Goal: Complete application form: Complete application form

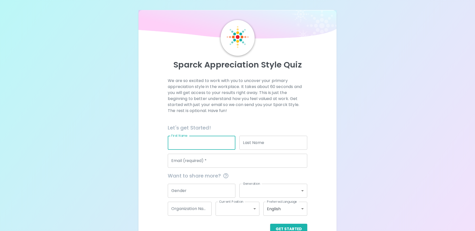
click at [207, 142] on input "First Name" at bounding box center [202, 143] width 68 height 14
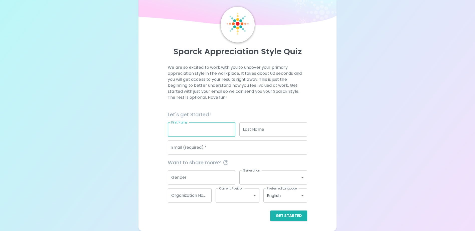
click at [201, 131] on input "First Name" at bounding box center [202, 130] width 68 height 14
type input "[PERSON_NAME]"
type input "[EMAIL_ADDRESS][DOMAIN_NAME]"
type input "Eiscopal Community Services"
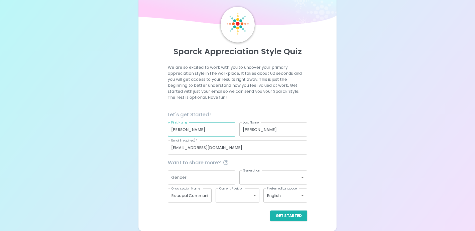
drag, startPoint x: 193, startPoint y: 198, endPoint x: 183, endPoint y: 198, distance: 9.5
click at [193, 198] on input "Eiscopal Community Services" at bounding box center [190, 196] width 44 height 14
drag, startPoint x: 170, startPoint y: 196, endPoint x: 295, endPoint y: 199, distance: 124.7
click at [295, 199] on div "Want to share more? Gender Gender Generation ​ Generation Organization Name Eis…" at bounding box center [235, 179] width 143 height 48
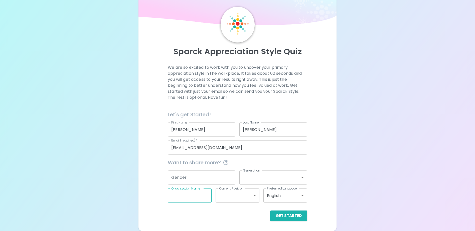
scroll to position [0, 0]
click at [383, 121] on div "Sparck Appreciation Style Quiz We are so excited to work with you to uncover yo…" at bounding box center [237, 109] width 475 height 244
drag, startPoint x: 265, startPoint y: 132, endPoint x: 220, endPoint y: 133, distance: 45.3
click at [220, 133] on div "Let's get Started! First Name [PERSON_NAME] First Name Last Name [PERSON_NAME] …" at bounding box center [235, 131] width 143 height 48
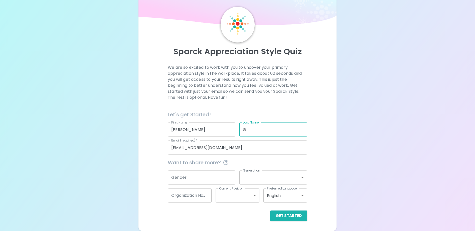
type input "G"
click at [293, 107] on div "Let's get Started!" at bounding box center [235, 113] width 143 height 12
click at [293, 214] on button "Get Started" at bounding box center [288, 216] width 37 height 11
